Goal: Task Accomplishment & Management: Complete application form

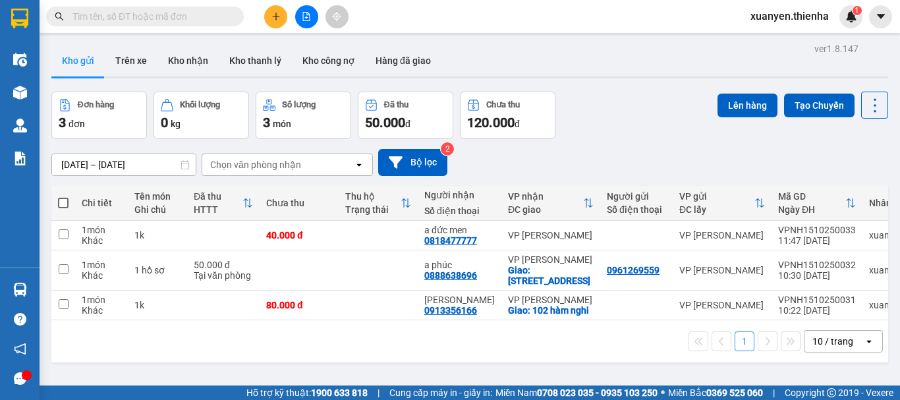
click at [63, 200] on span at bounding box center [63, 203] width 11 height 11
click at [63, 196] on input "checkbox" at bounding box center [63, 196] width 0 height 0
checkbox input "true"
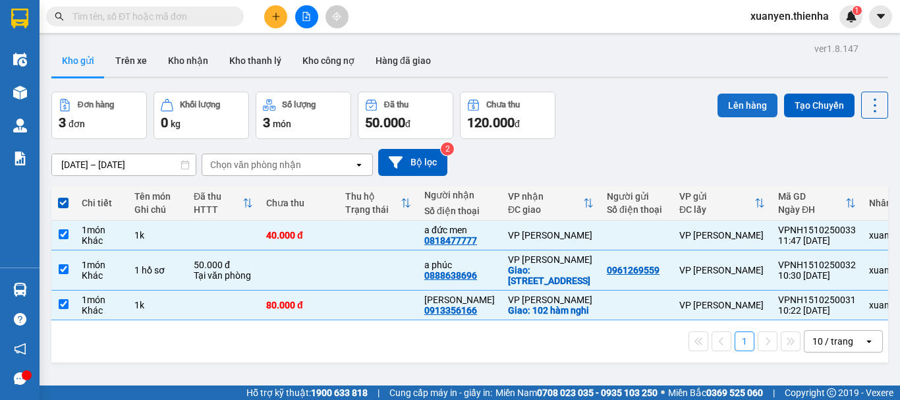
click at [743, 111] on button "Lên hàng" at bounding box center [747, 106] width 60 height 24
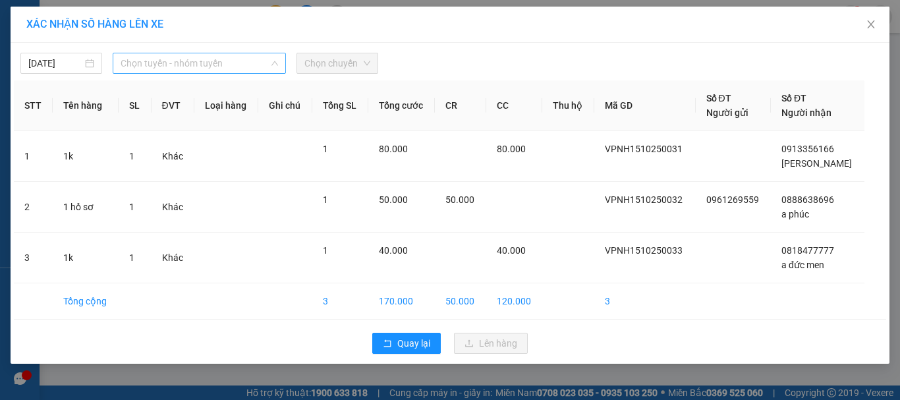
drag, startPoint x: 165, startPoint y: 61, endPoint x: 171, endPoint y: 77, distance: 16.9
click at [166, 63] on span "Chọn tuyến - nhóm tuyến" at bounding box center [199, 63] width 157 height 20
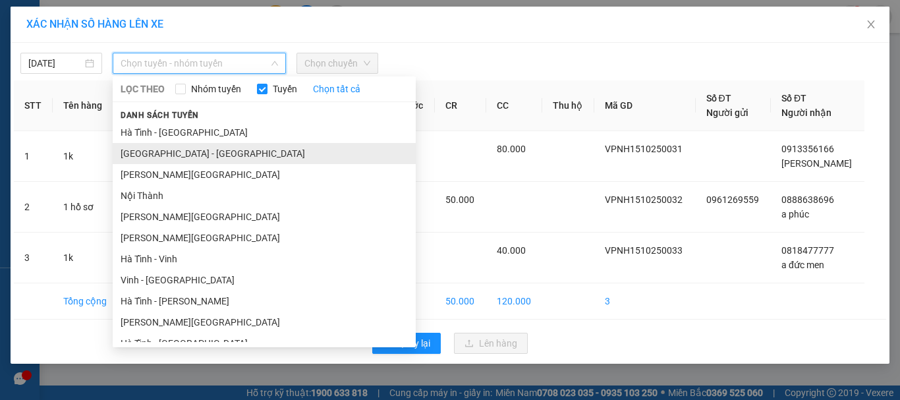
click at [171, 146] on li "[GEOGRAPHIC_DATA] - [GEOGRAPHIC_DATA]" at bounding box center [264, 153] width 303 height 21
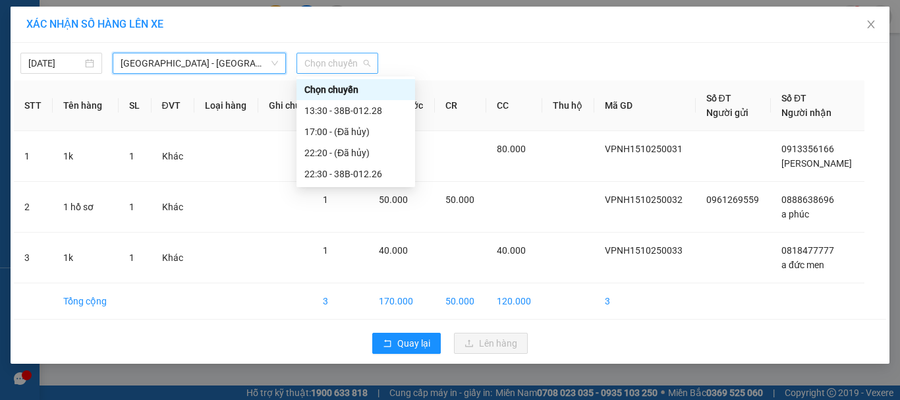
click at [329, 62] on span "Chọn chuyến" at bounding box center [337, 63] width 66 height 20
drag, startPoint x: 357, startPoint y: 108, endPoint x: 391, endPoint y: 152, distance: 55.5
click at [358, 108] on div "13:30 - 38B-012.28" at bounding box center [355, 110] width 103 height 14
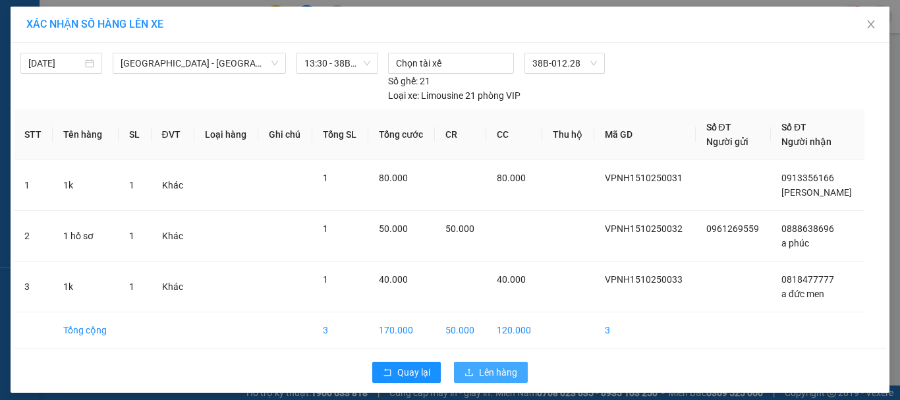
click at [480, 374] on span "Lên hàng" at bounding box center [498, 372] width 38 height 14
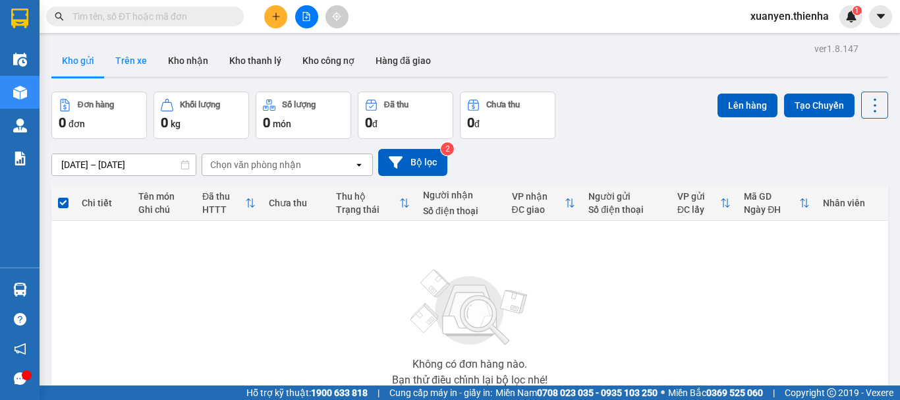
click at [126, 59] on button "Trên xe" at bounding box center [131, 61] width 53 height 32
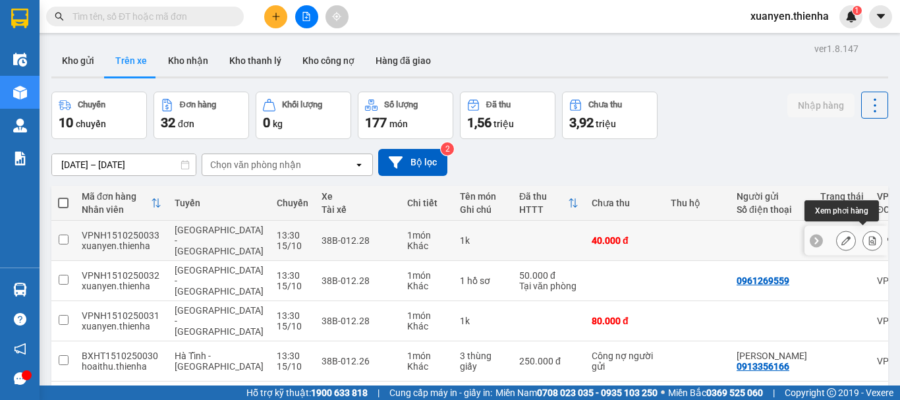
click at [867, 236] on icon at bounding box center [871, 240] width 9 height 9
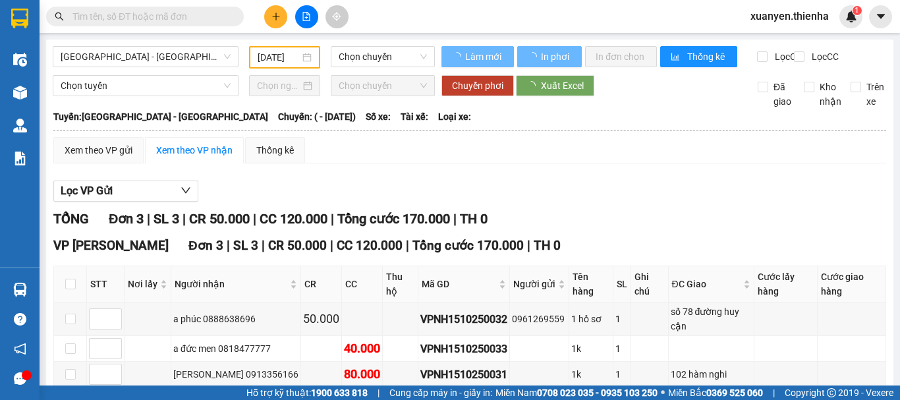
type input "[DATE]"
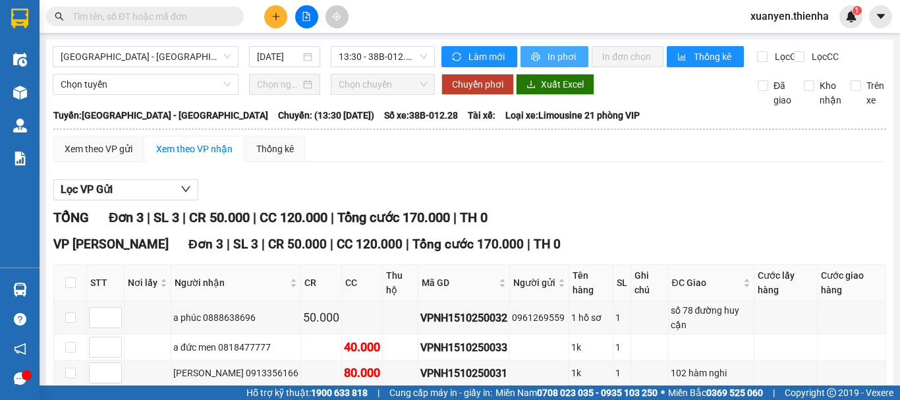
click at [562, 57] on span "In phơi" at bounding box center [562, 56] width 30 height 14
click at [282, 25] on button at bounding box center [275, 16] width 23 height 23
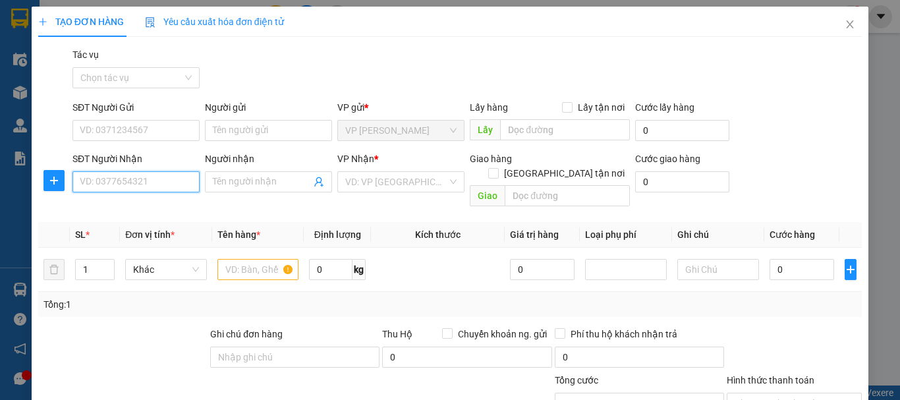
click at [146, 182] on input "SĐT Người Nhận" at bounding box center [135, 181] width 127 height 21
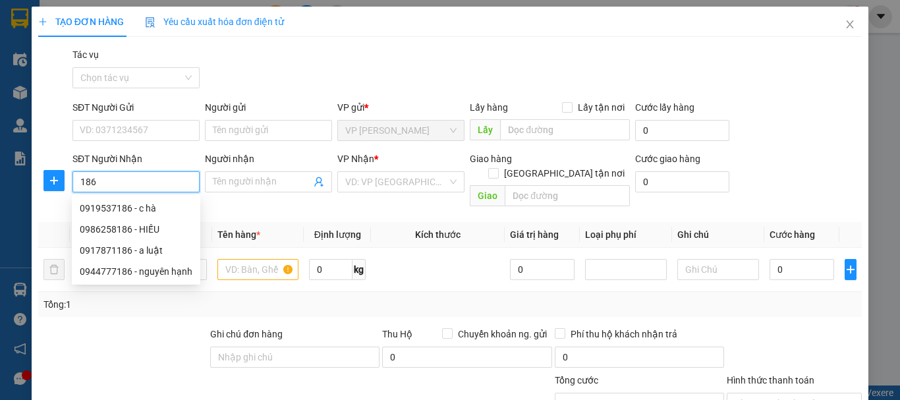
drag, startPoint x: 147, startPoint y: 182, endPoint x: 73, endPoint y: 174, distance: 74.3
click at [79, 180] on input "186" at bounding box center [135, 181] width 127 height 21
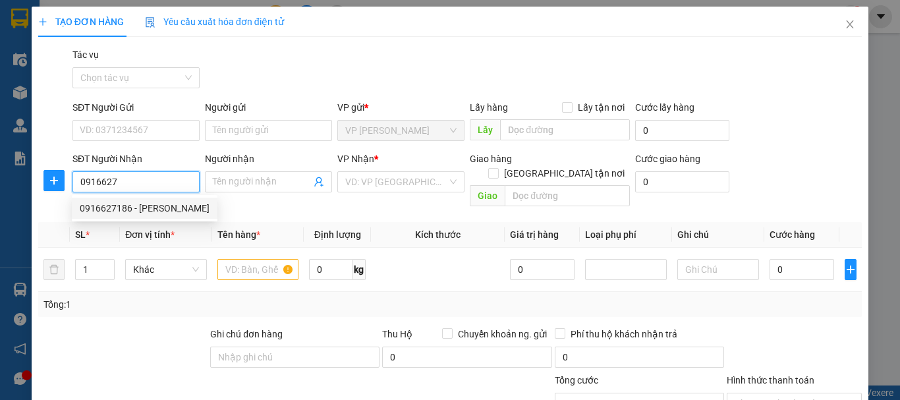
click at [99, 204] on div "0916627186 - [PERSON_NAME]" at bounding box center [145, 208] width 130 height 14
type input "0916627186"
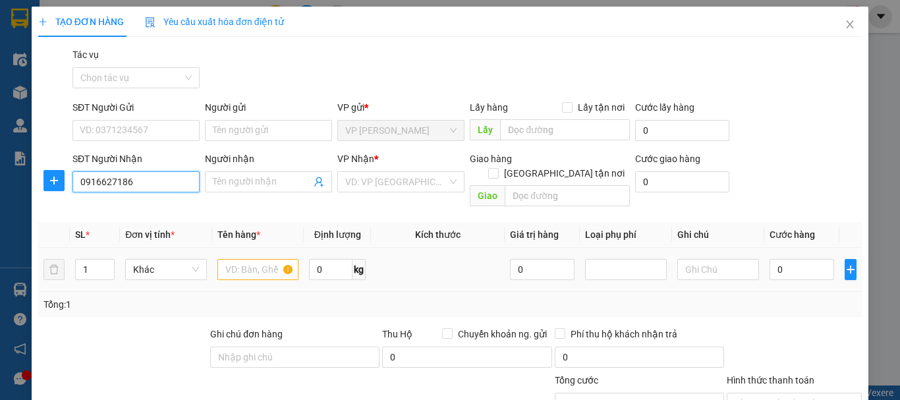
type input "[PERSON_NAME]"
checkbox input "true"
type input "100 [PERSON_NAME]"
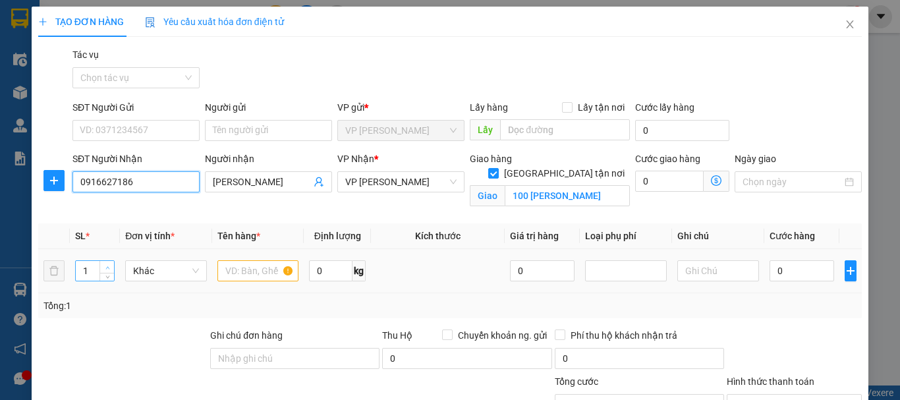
type input "0916627186"
click at [103, 261] on span "Increase Value" at bounding box center [106, 267] width 14 height 12
type input "3"
click at [248, 267] on input "text" at bounding box center [258, 270] width 82 height 21
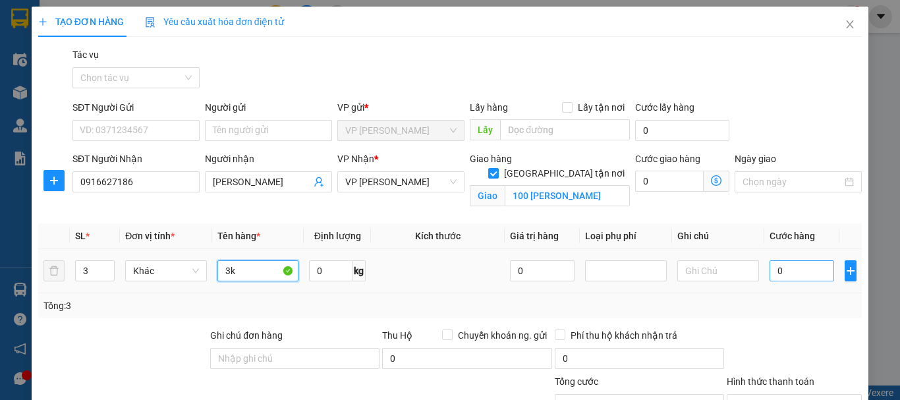
type input "3k"
click at [769, 269] on input "0" at bounding box center [801, 270] width 65 height 21
type input "1"
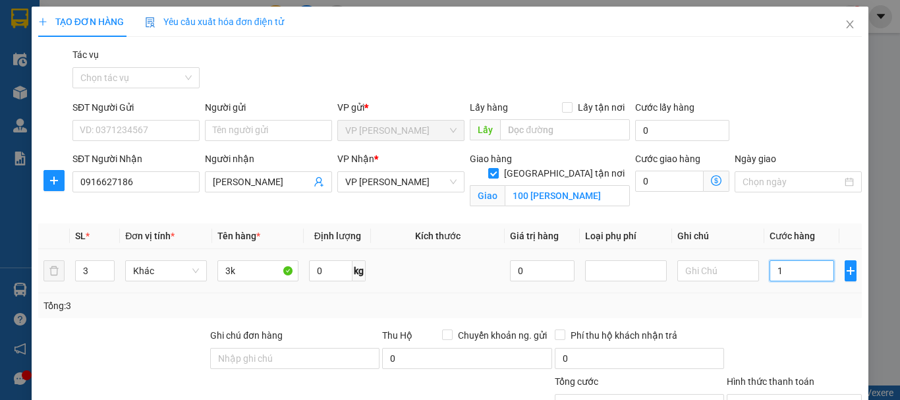
type input "12"
type input "120"
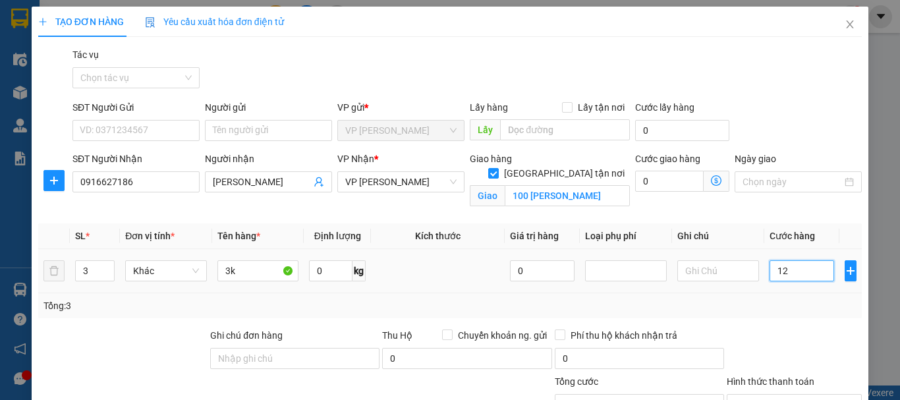
type input "120"
type input "1.200"
type input "12.000"
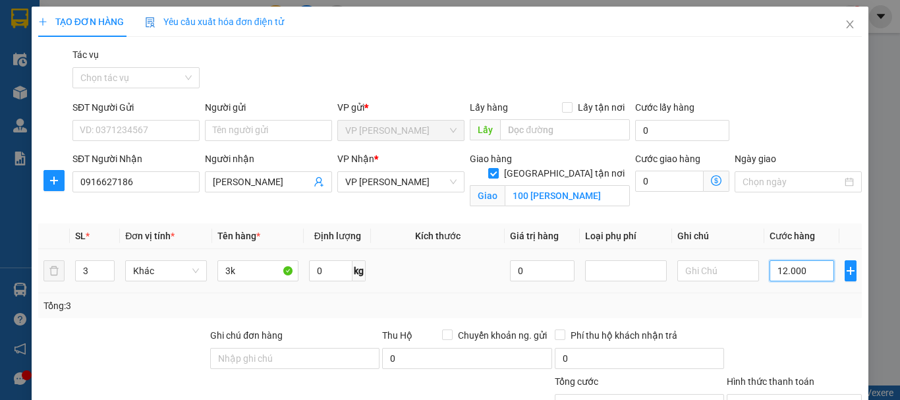
type input "12.000"
type input "120.000"
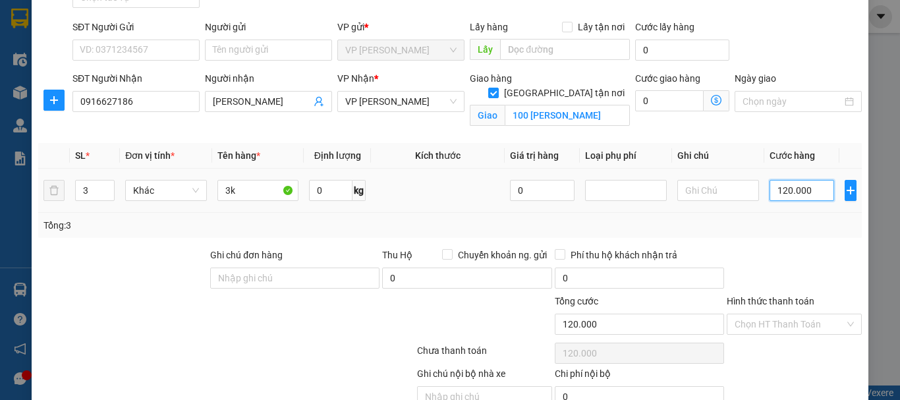
scroll to position [144, 0]
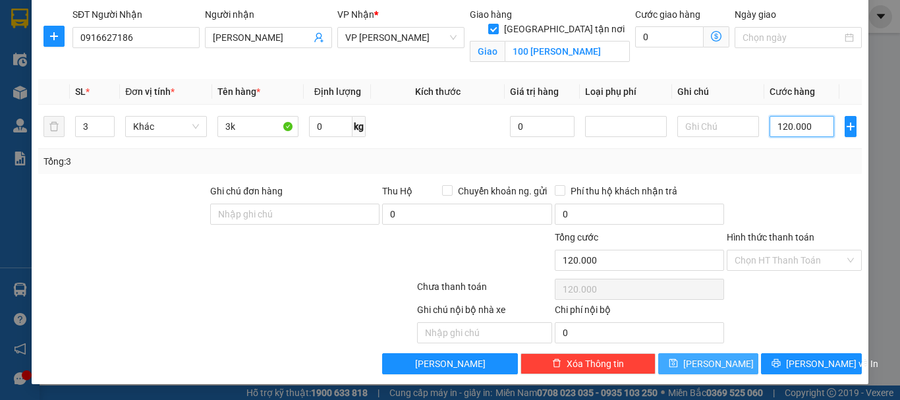
type input "120.000"
click at [734, 361] on button "[PERSON_NAME]" at bounding box center [708, 363] width 101 height 21
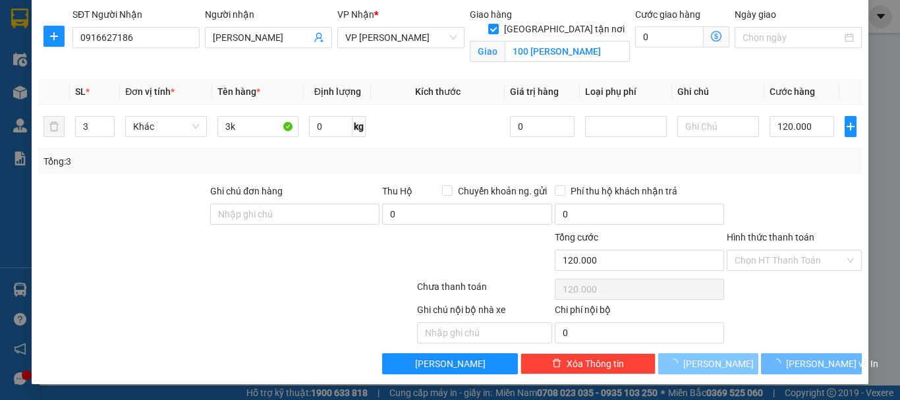
checkbox input "false"
type input "1"
type input "0"
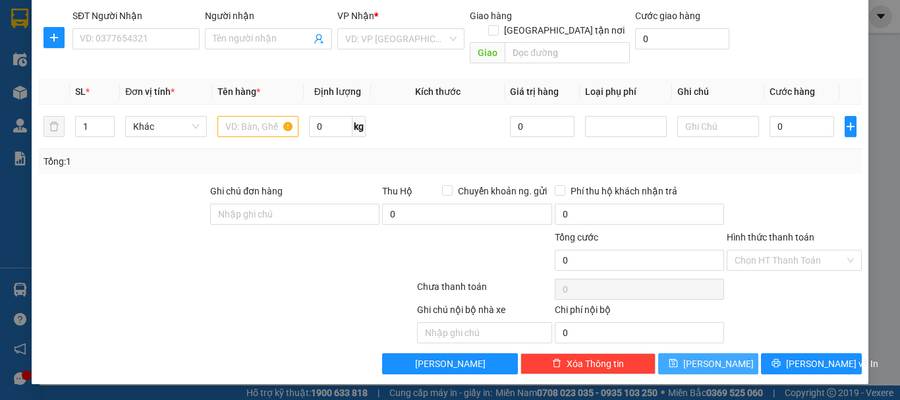
scroll to position [128, 0]
